Goal: Entertainment & Leisure: Consume media (video, audio)

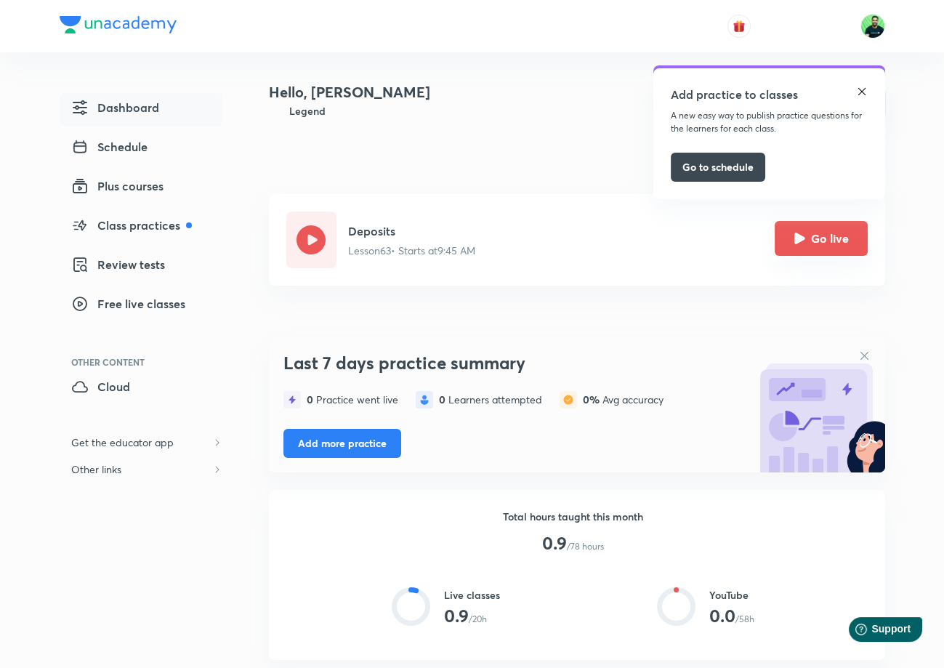
click at [799, 238] on icon "Go live" at bounding box center [799, 238] width 11 height 11
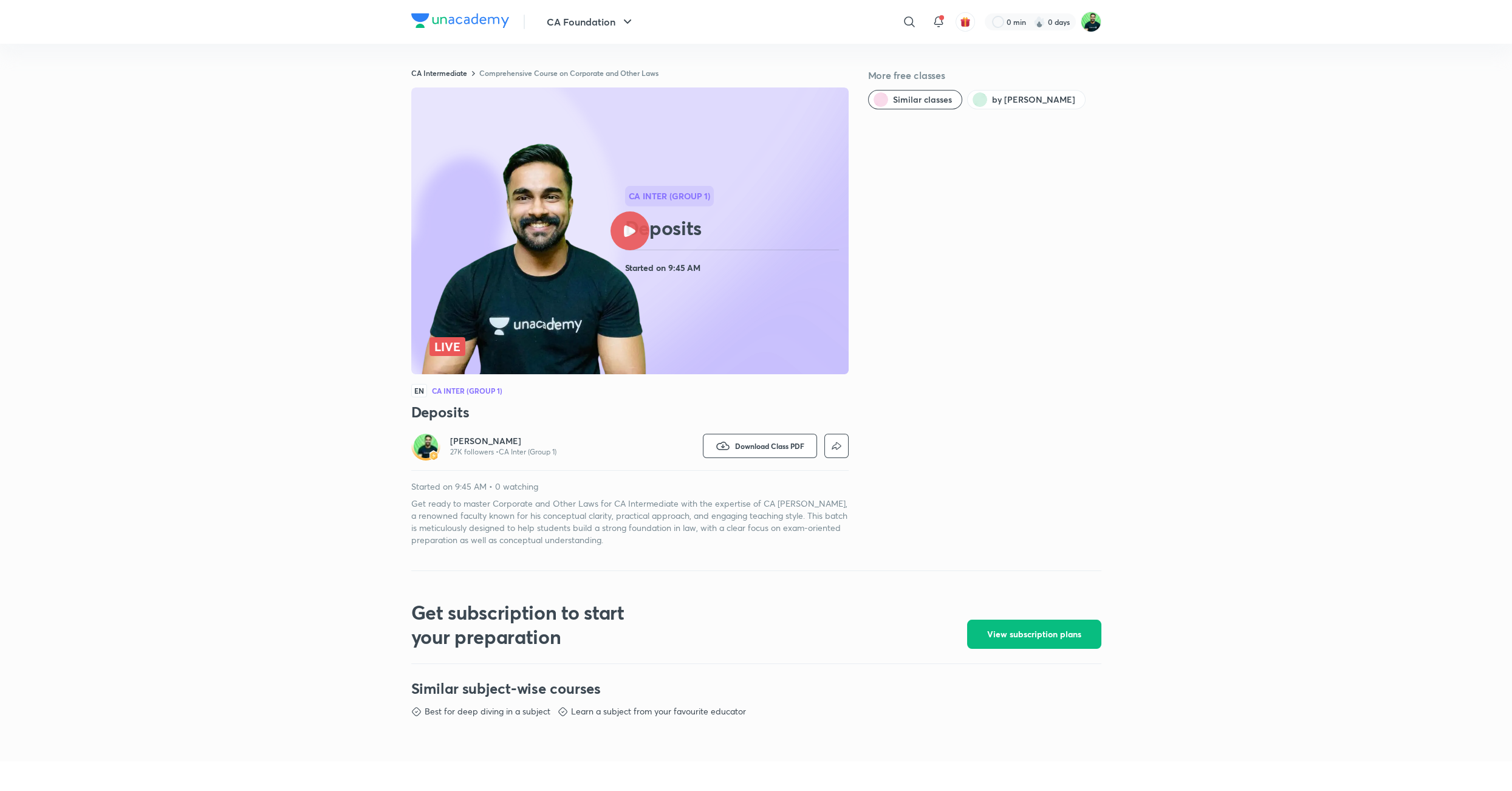
click at [633, 221] on div at bounding box center [629, 231] width 39 height 39
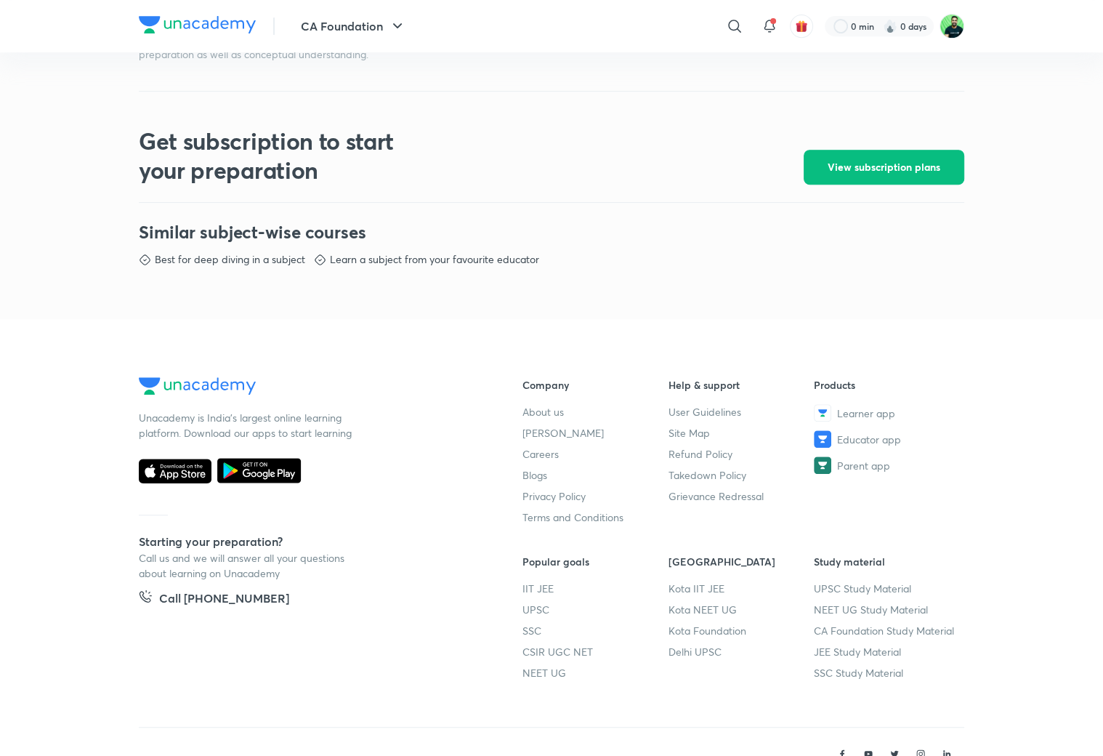
scroll to position [345, 0]
